Goal: Task Accomplishment & Management: Manage account settings

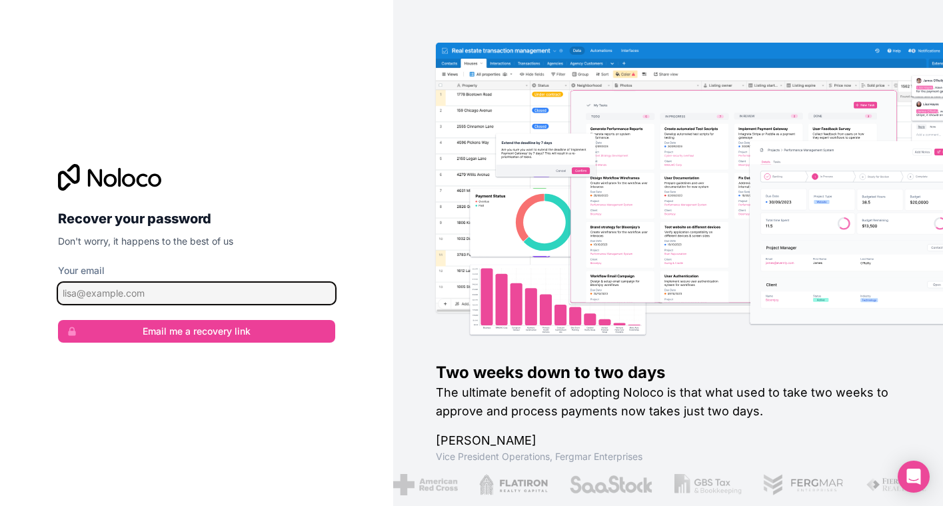
click at [197, 292] on input "Your email" at bounding box center [196, 293] width 277 height 21
type input "[EMAIL_ADDRESS][DOMAIN_NAME]"
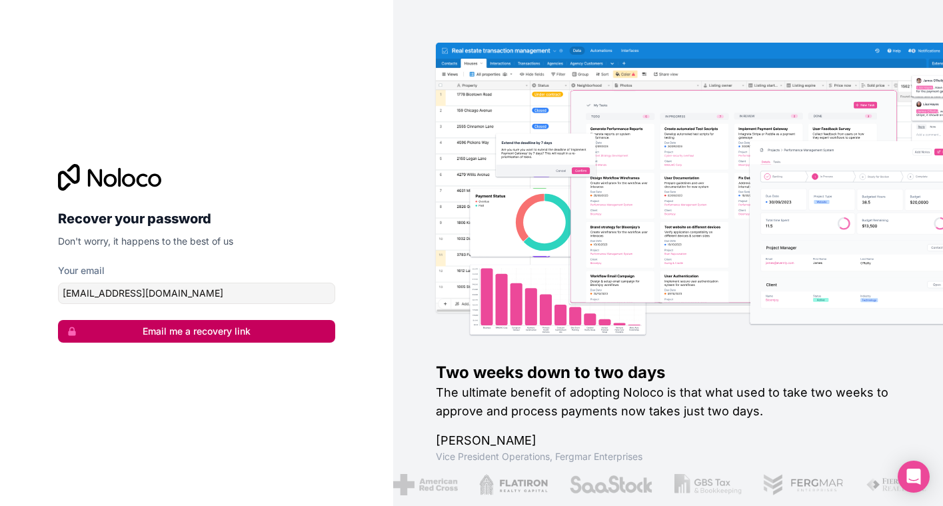
click at [159, 331] on button "Email me a recovery link" at bounding box center [196, 331] width 277 height 23
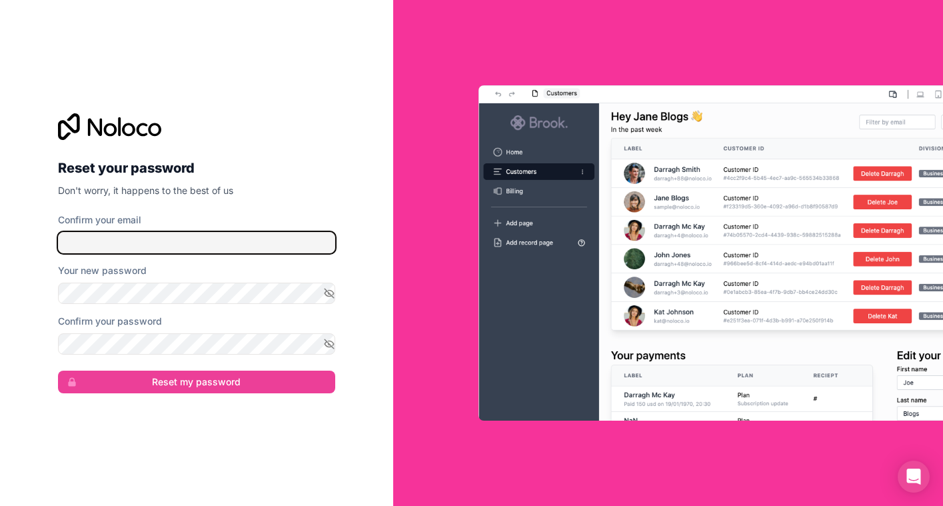
click at [140, 238] on input "Confirm your email" at bounding box center [196, 242] width 277 height 21
type input "[EMAIL_ADDRESS][DOMAIN_NAME]"
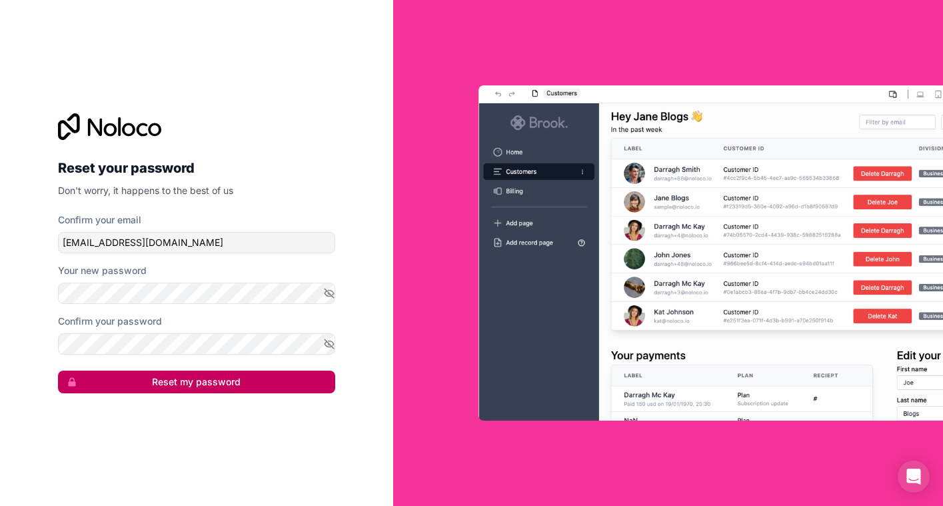
click at [201, 379] on button "Reset my password" at bounding box center [196, 382] width 277 height 23
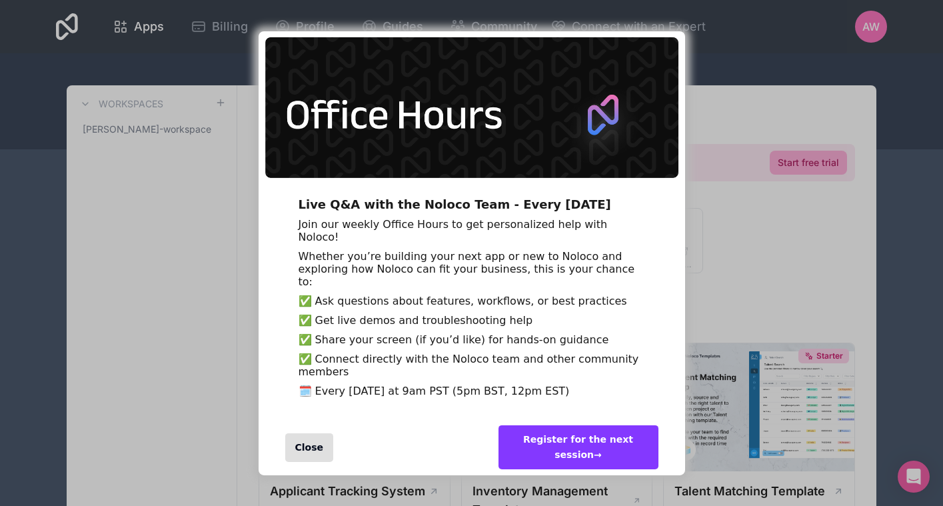
click at [308, 462] on div "Close" at bounding box center [309, 447] width 49 height 29
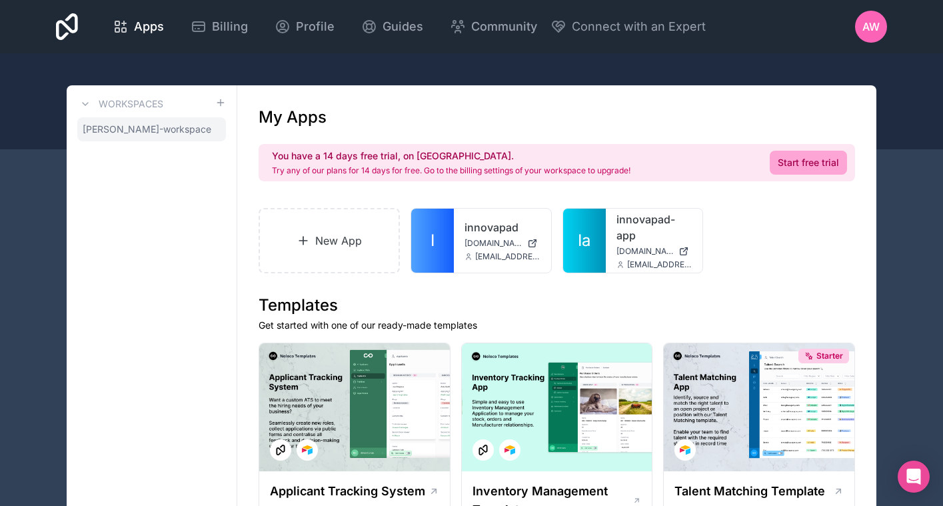
click at [140, 129] on span "allyn-weimer-workspace" at bounding box center [147, 129] width 129 height 13
click at [0, 0] on icon at bounding box center [0, 0] width 0 height 0
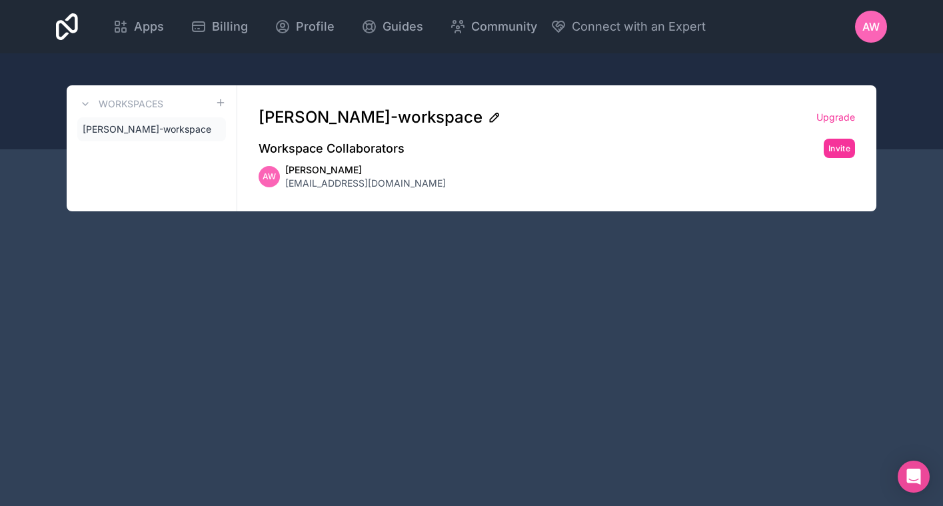
click at [488, 121] on icon at bounding box center [494, 117] width 13 height 13
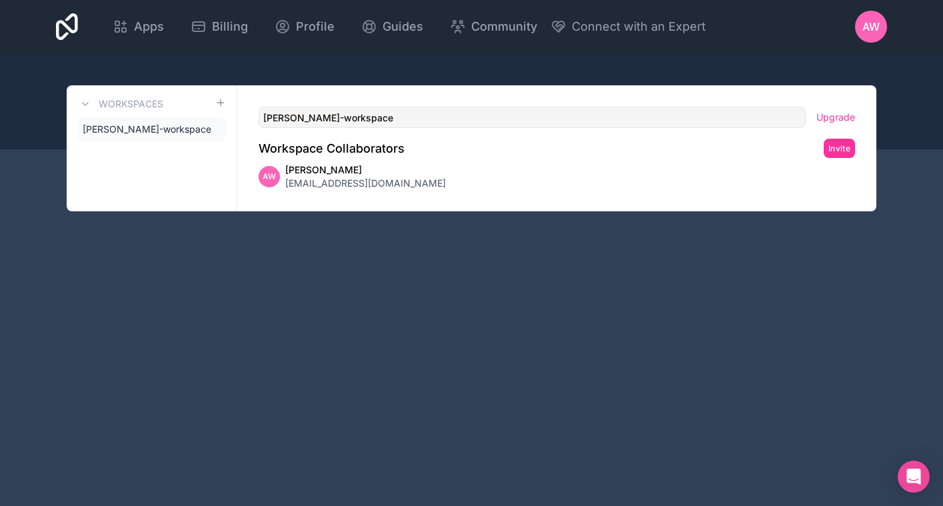
click at [461, 121] on input "allyn-weimer-workspace" at bounding box center [532, 117] width 547 height 21
click at [397, 121] on input "allyn-weimer-workspace" at bounding box center [532, 117] width 547 height 21
type input "FireAlly"
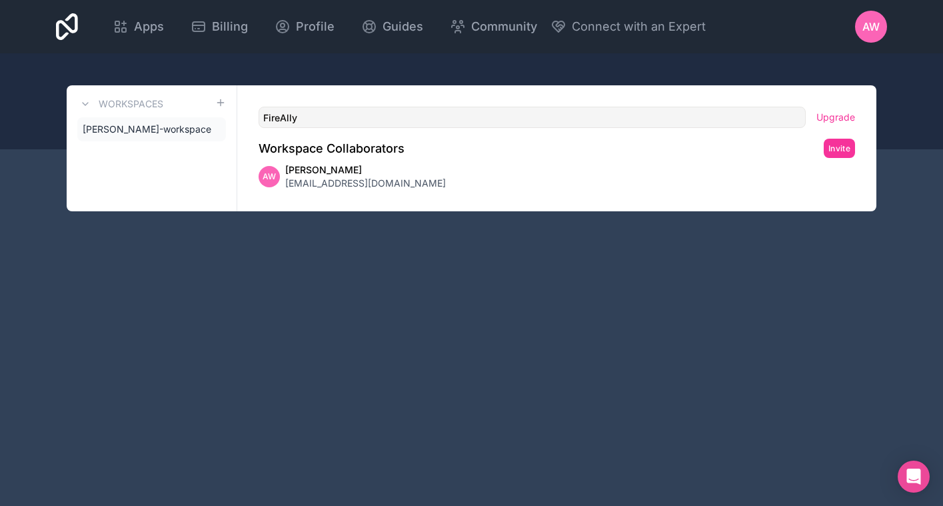
click at [658, 188] on div "AW Allyn Weimer allyn@innovapad.com" at bounding box center [557, 176] width 596 height 27
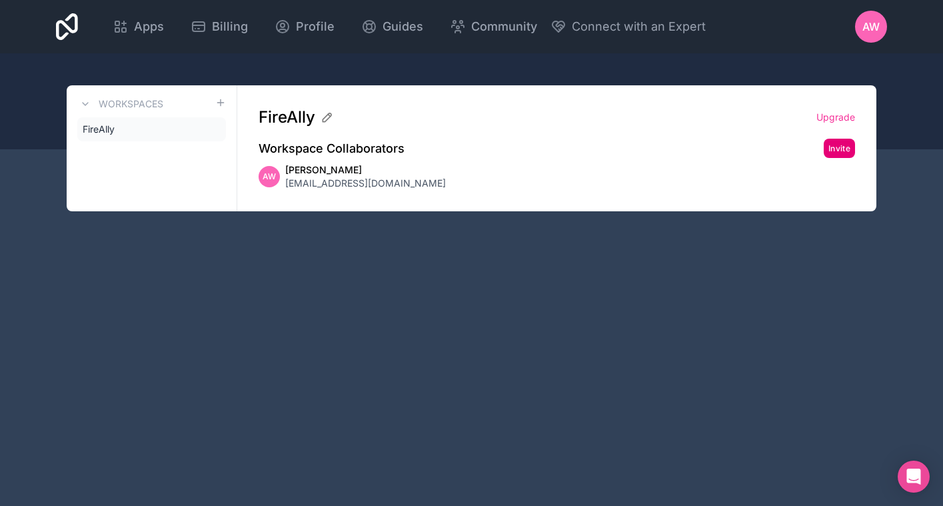
click at [840, 148] on button "Invite" at bounding box center [839, 148] width 31 height 19
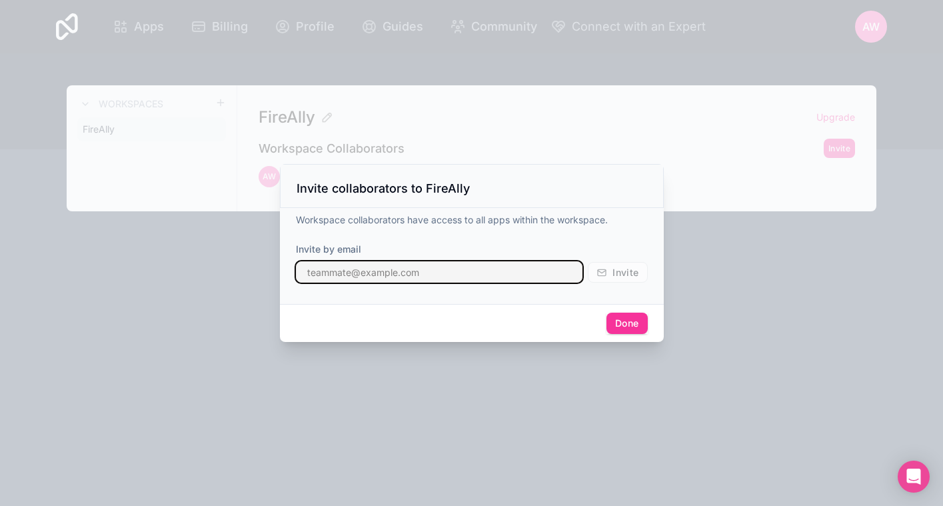
click at [467, 269] on input "text" at bounding box center [439, 271] width 287 height 21
type input "innovapad@hellomass.co"
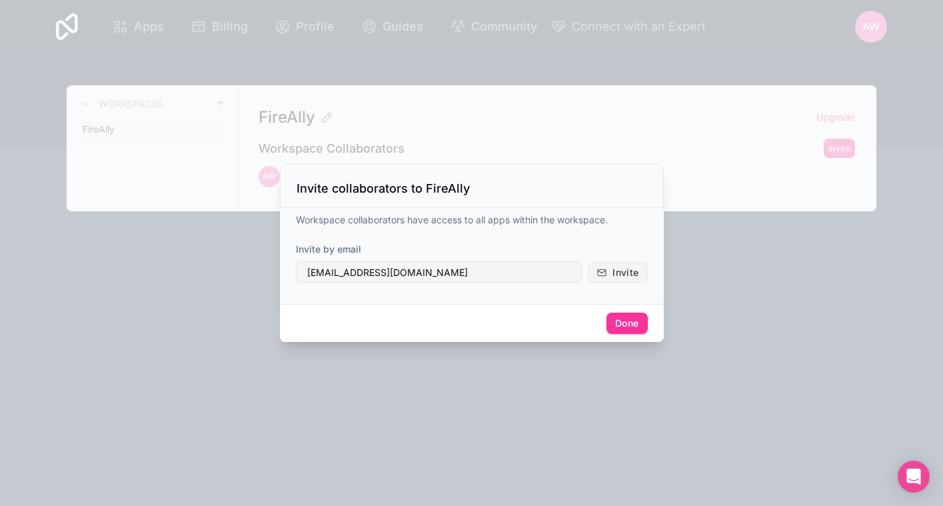
click at [611, 275] on button "Invite" at bounding box center [617, 272] width 59 height 21
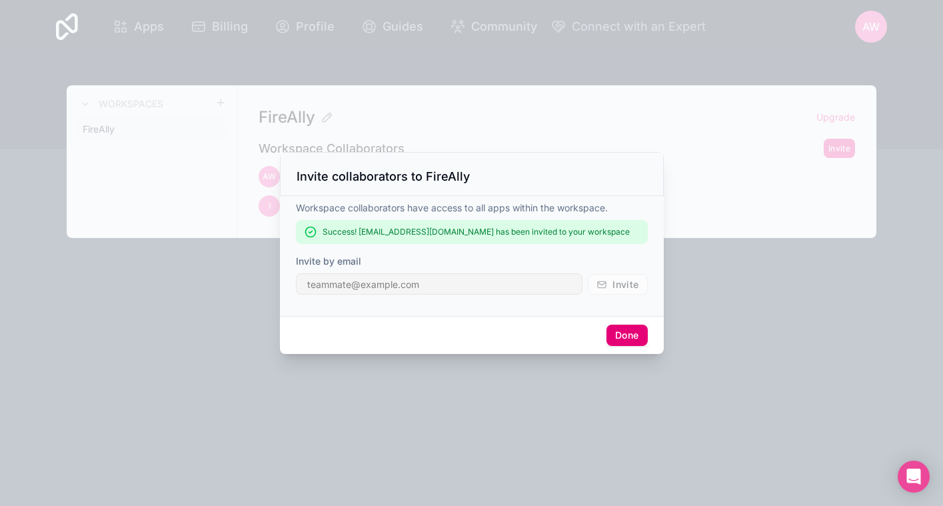
click at [624, 333] on button "Done" at bounding box center [626, 335] width 41 height 21
